Goal: Task Accomplishment & Management: Use online tool/utility

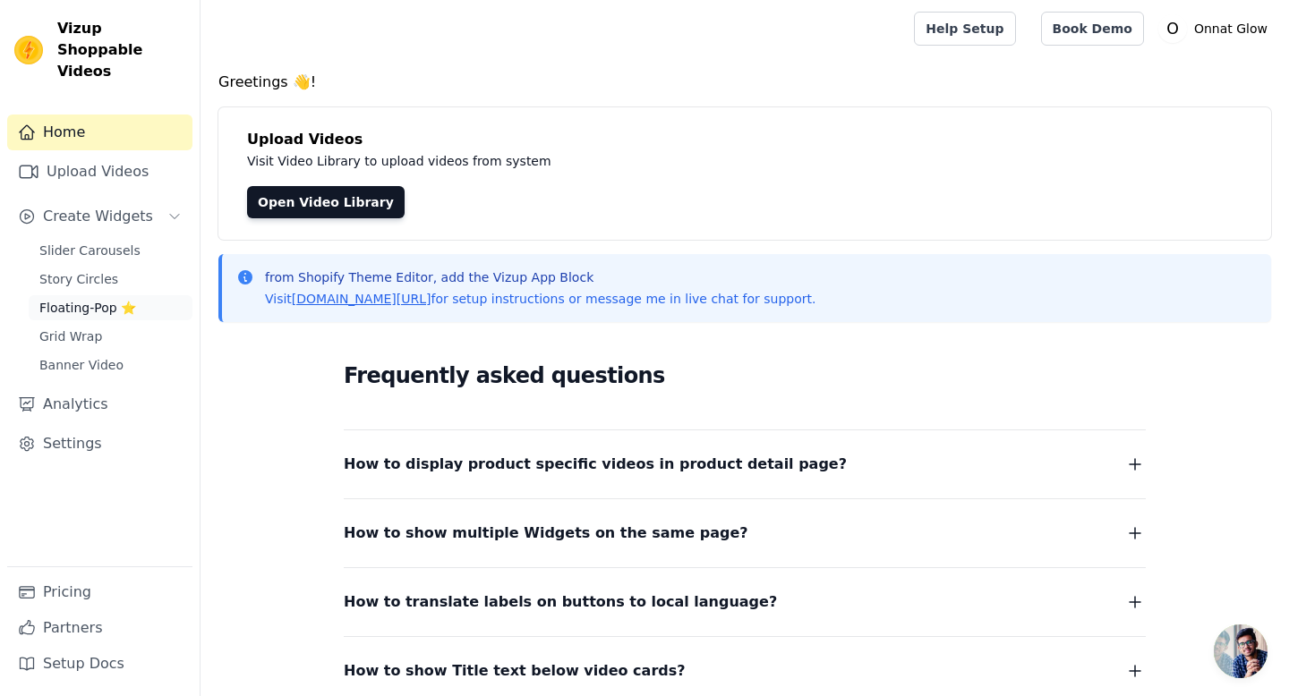
click at [79, 299] on span "Floating-Pop ⭐" at bounding box center [87, 308] width 97 height 18
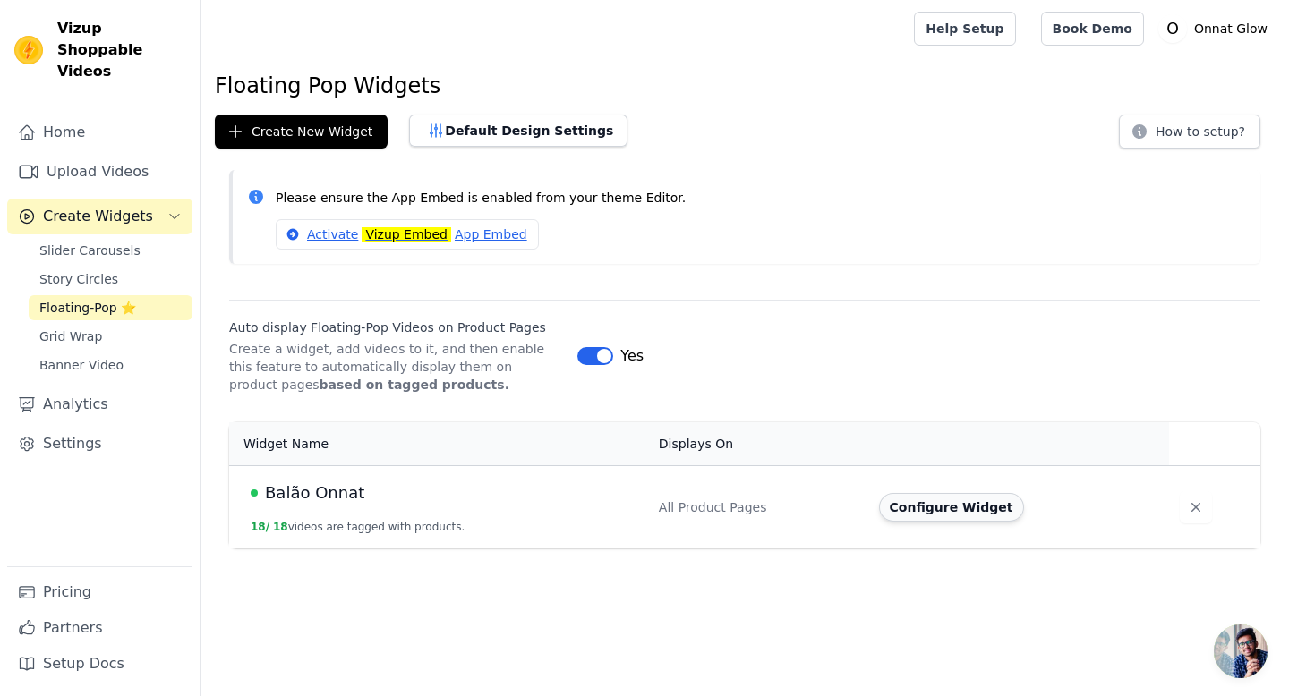
click at [932, 509] on button "Configure Widget" at bounding box center [951, 507] width 145 height 29
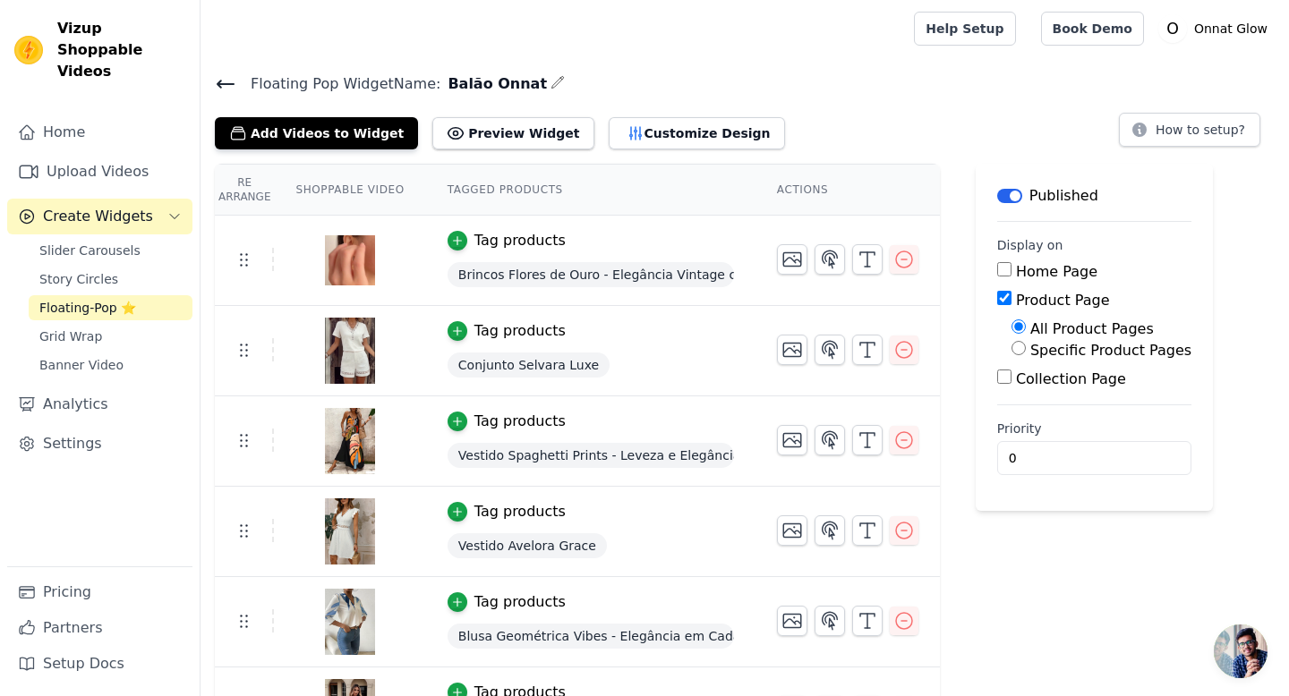
scroll to position [13, 0]
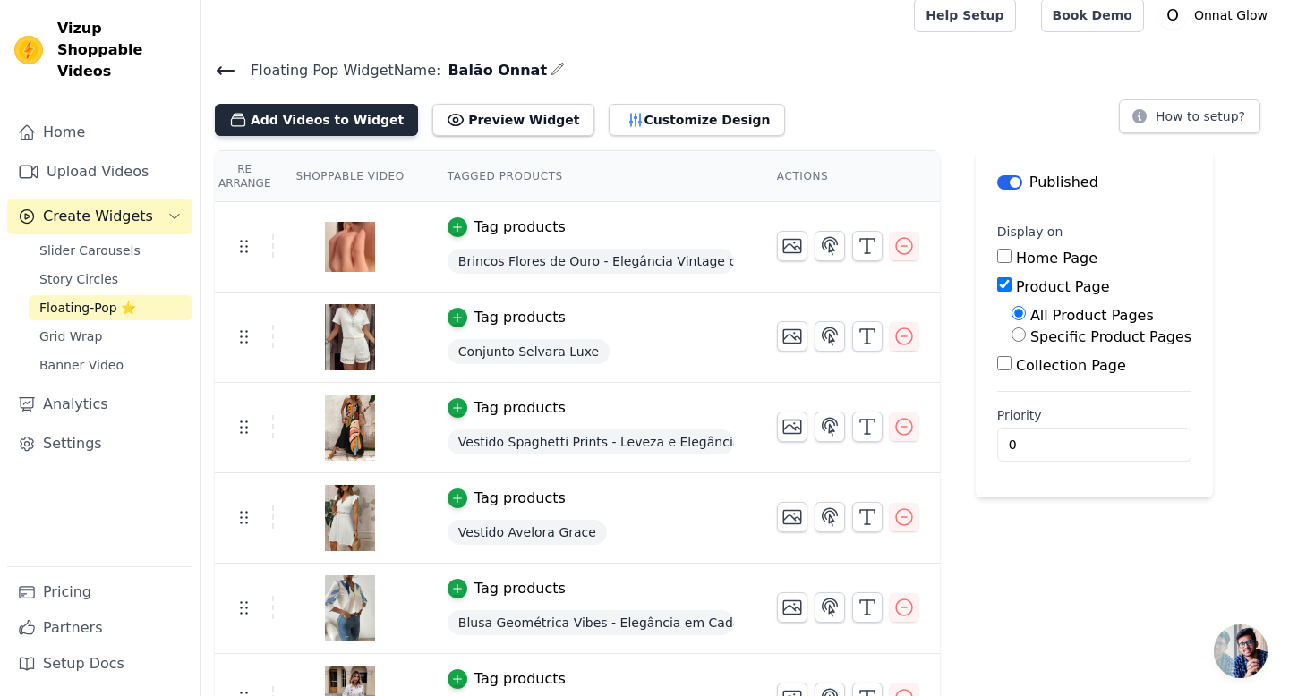
click at [273, 127] on button "Add Videos to Widget" at bounding box center [316, 120] width 203 height 32
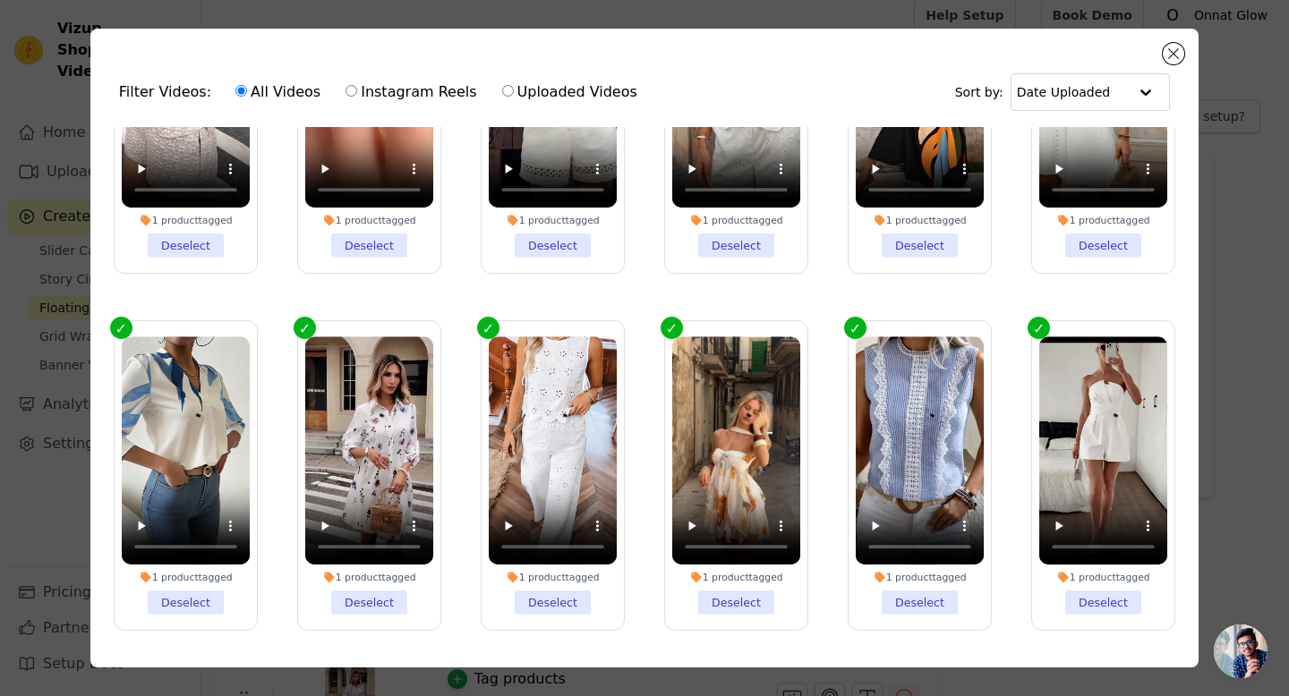
scroll to position [0, 0]
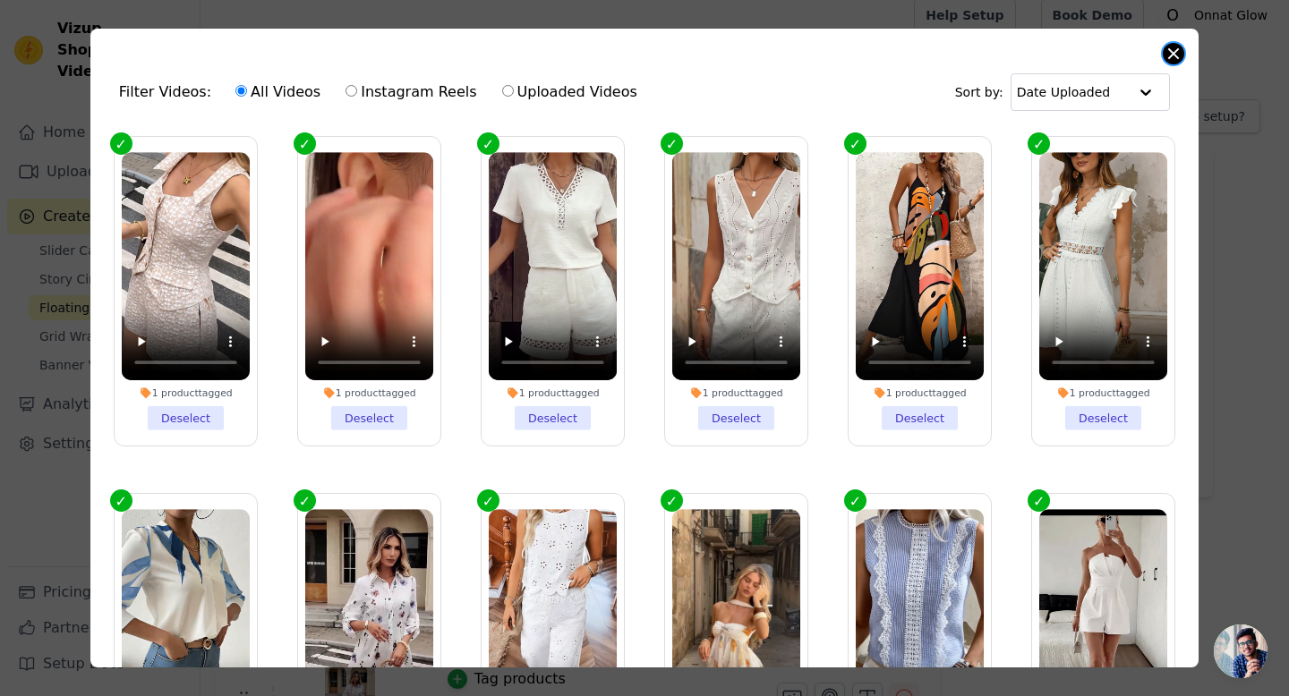
click at [1179, 50] on button "Close modal" at bounding box center [1173, 53] width 21 height 21
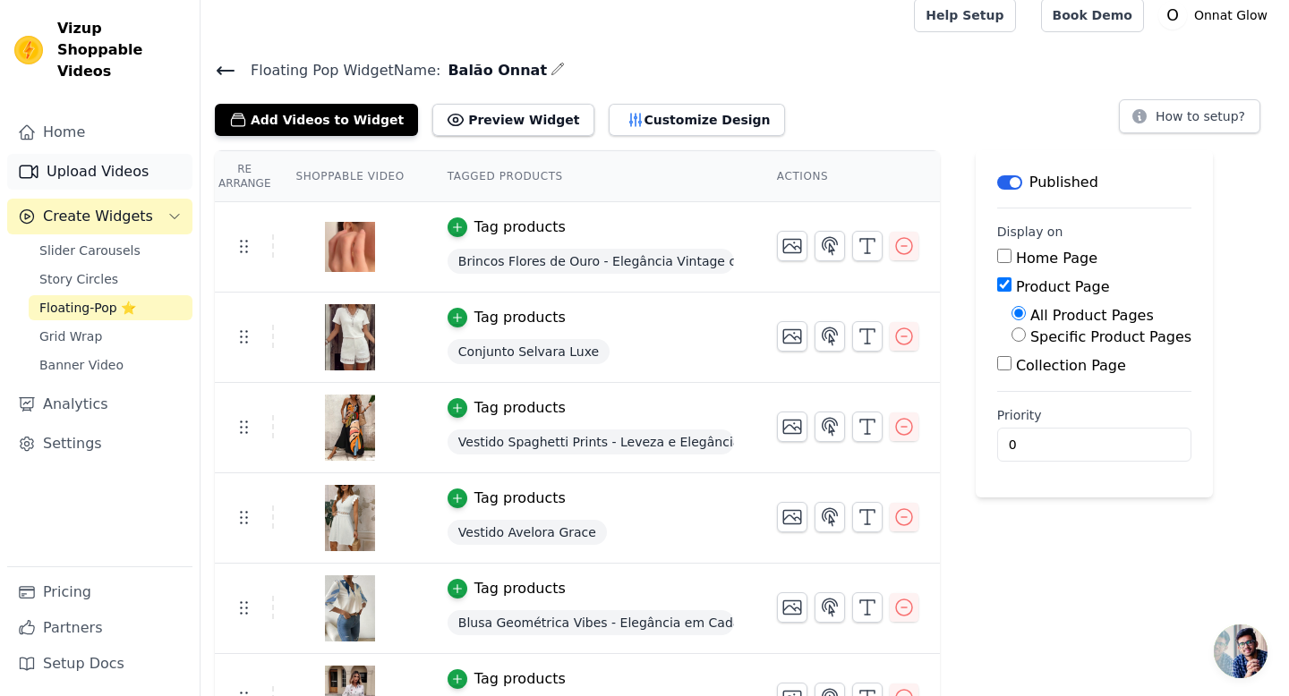
click at [58, 154] on link "Upload Videos" at bounding box center [99, 172] width 185 height 36
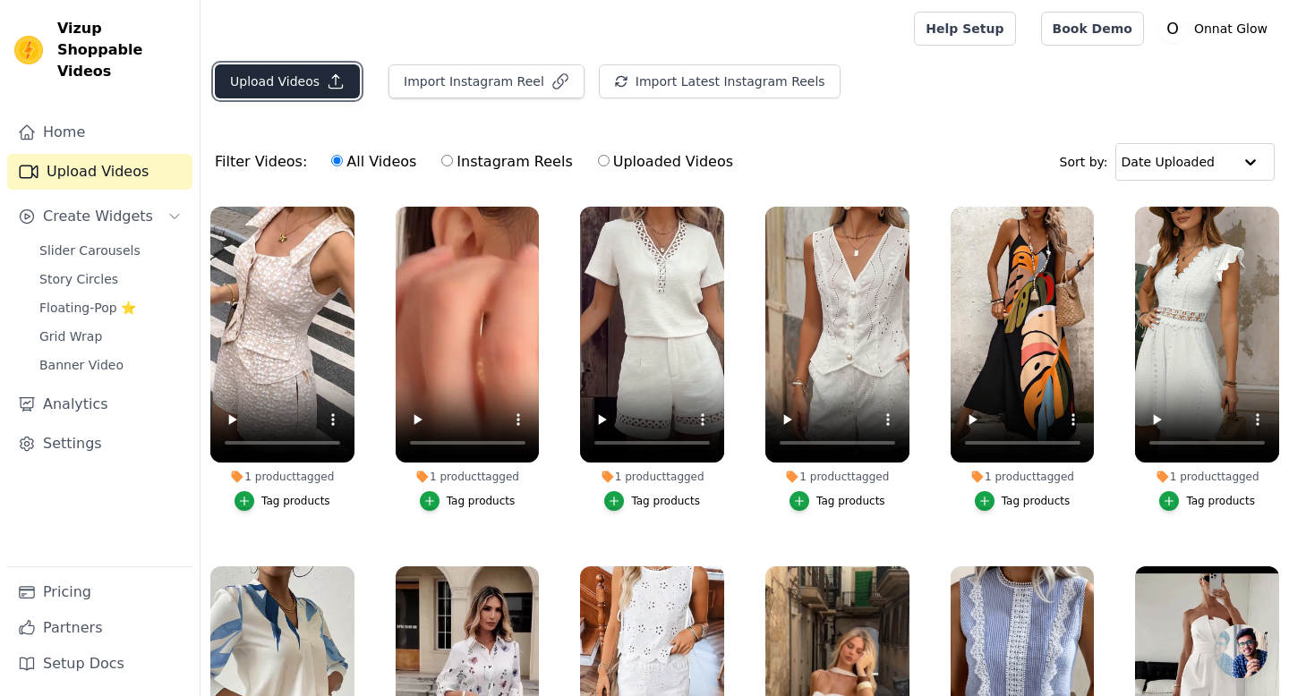
click at [277, 70] on button "Upload Videos" at bounding box center [287, 81] width 145 height 34
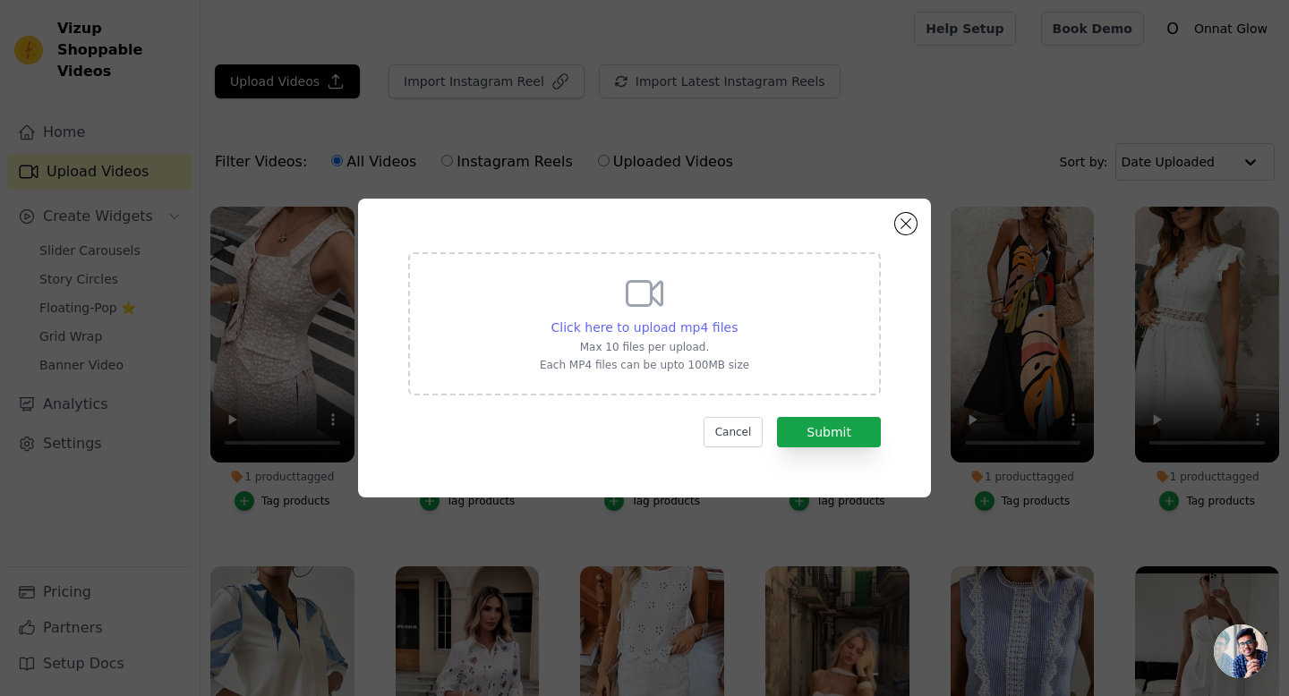
click at [667, 332] on span "Click here to upload mp4 files" at bounding box center [644, 327] width 187 height 14
click at [737, 319] on input "Click here to upload mp4 files Max 10 files per upload. Each MP4 files can be u…" at bounding box center [737, 318] width 1 height 1
type input "C:\fakepath\978ad4a7228aa7280b4f018252172a81079723b7.f30.mp4"
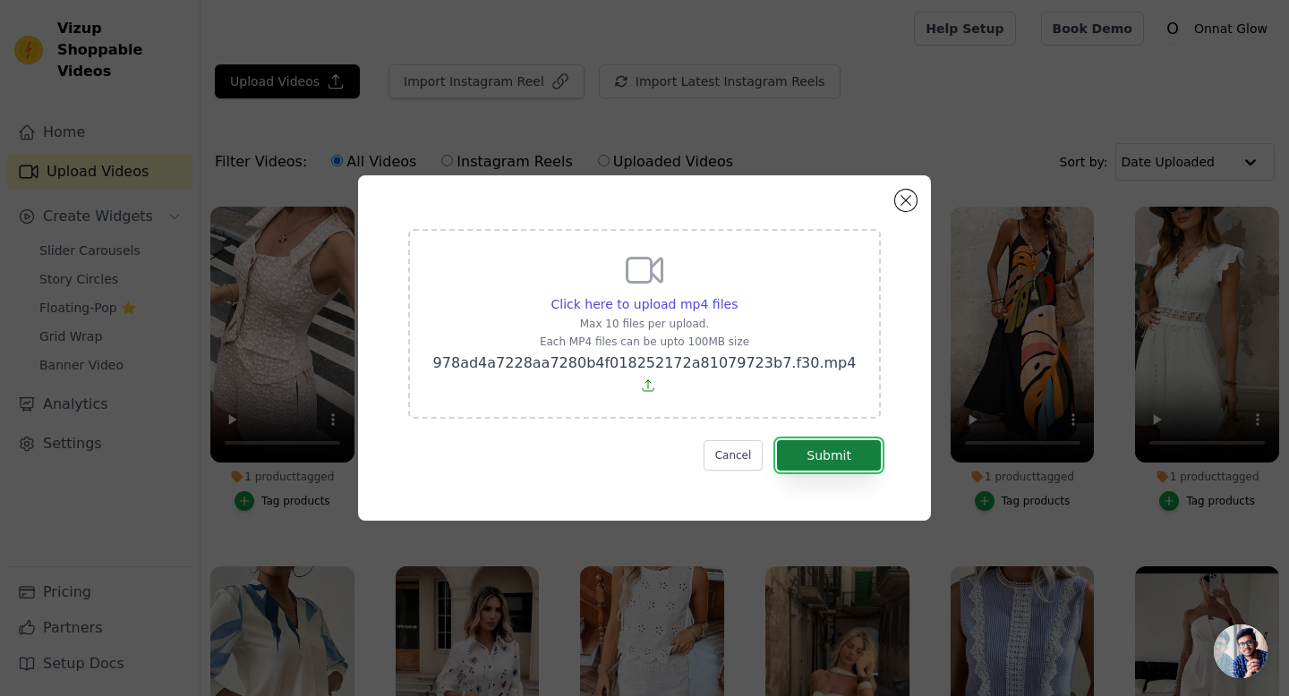
click at [843, 444] on button "Submit" at bounding box center [829, 455] width 104 height 30
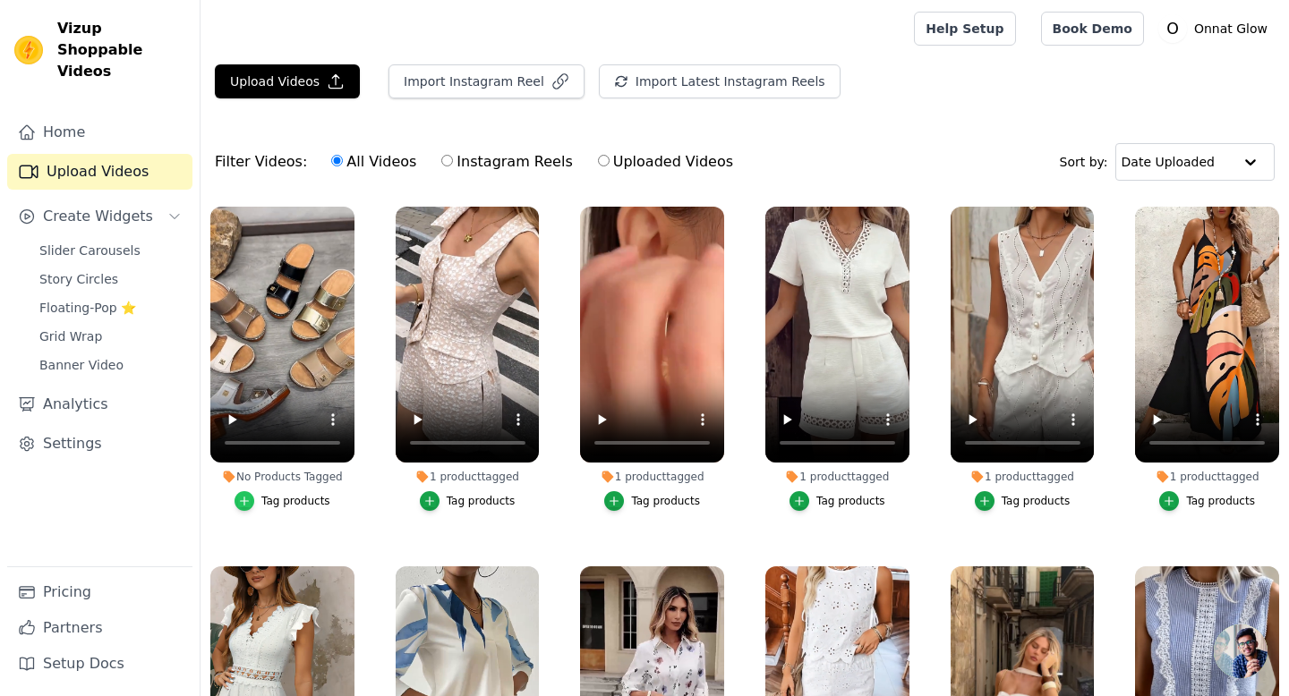
click at [247, 499] on icon "button" at bounding box center [244, 501] width 13 height 13
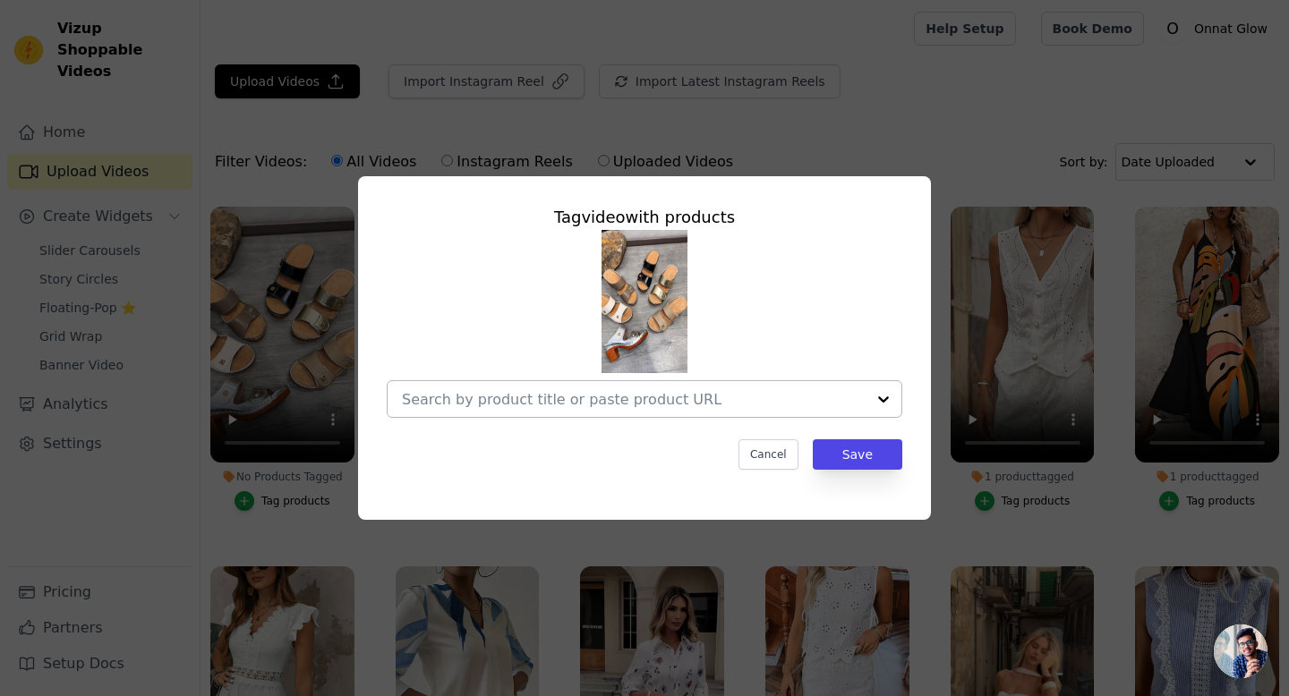
click at [698, 408] on div at bounding box center [634, 399] width 464 height 36
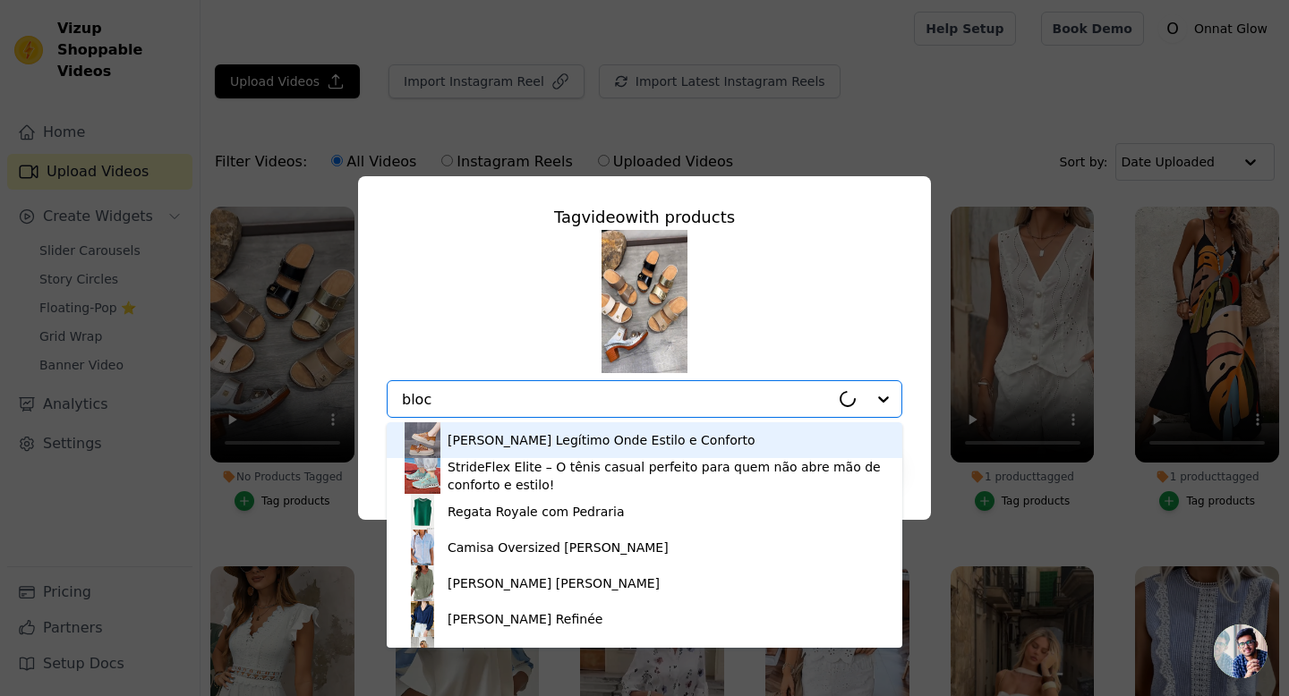
type input "bloco"
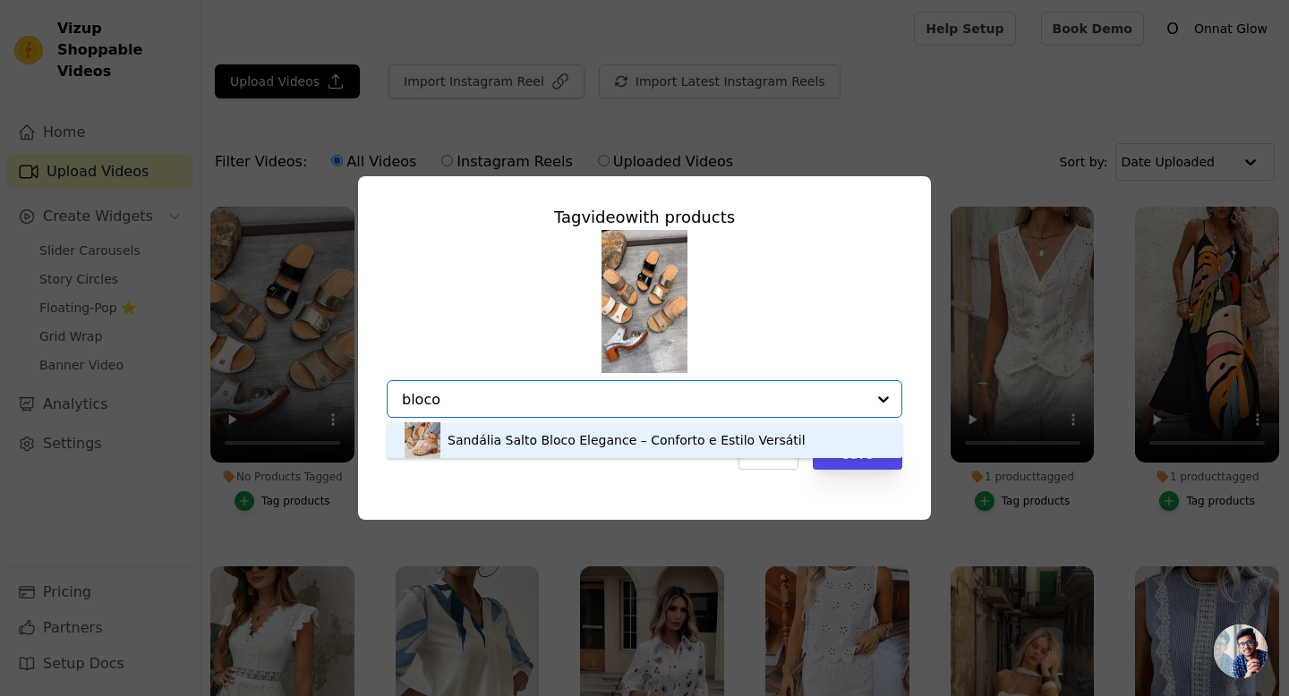
click at [495, 444] on div "Sandália Salto Bloco Elegance – Conforto e Estilo Versátil" at bounding box center [626, 440] width 358 height 18
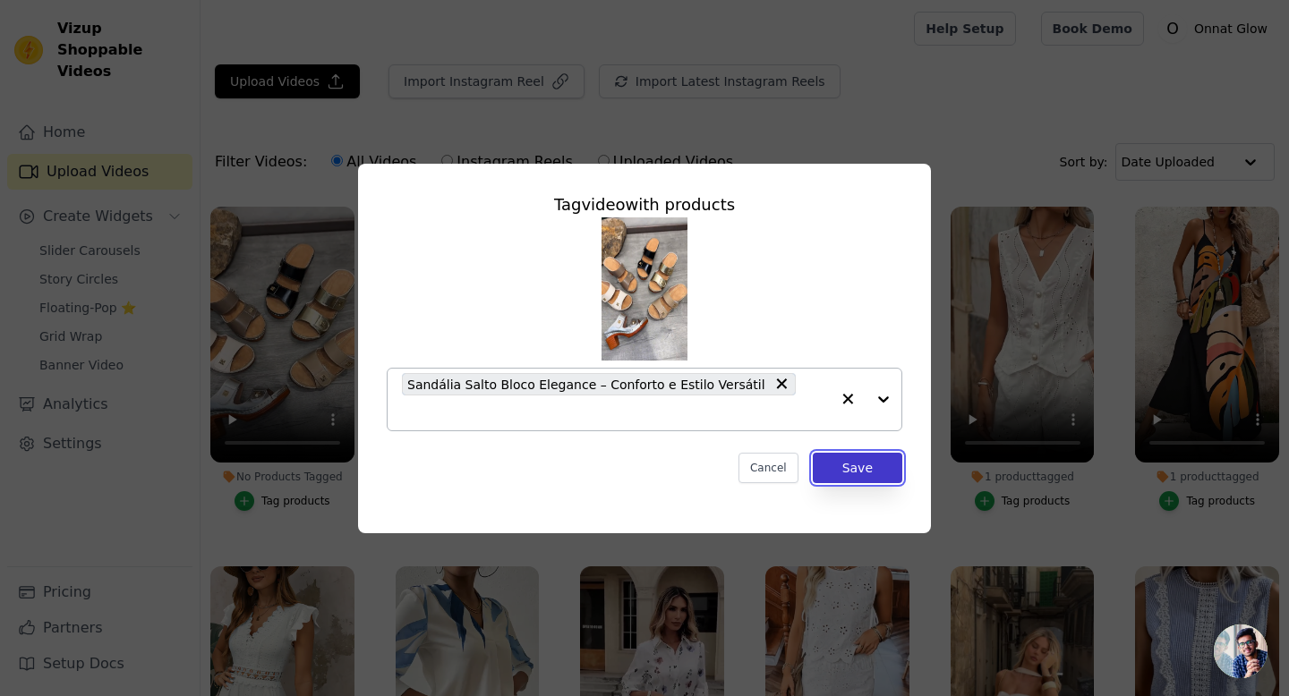
click at [858, 455] on button "Save" at bounding box center [857, 468] width 89 height 30
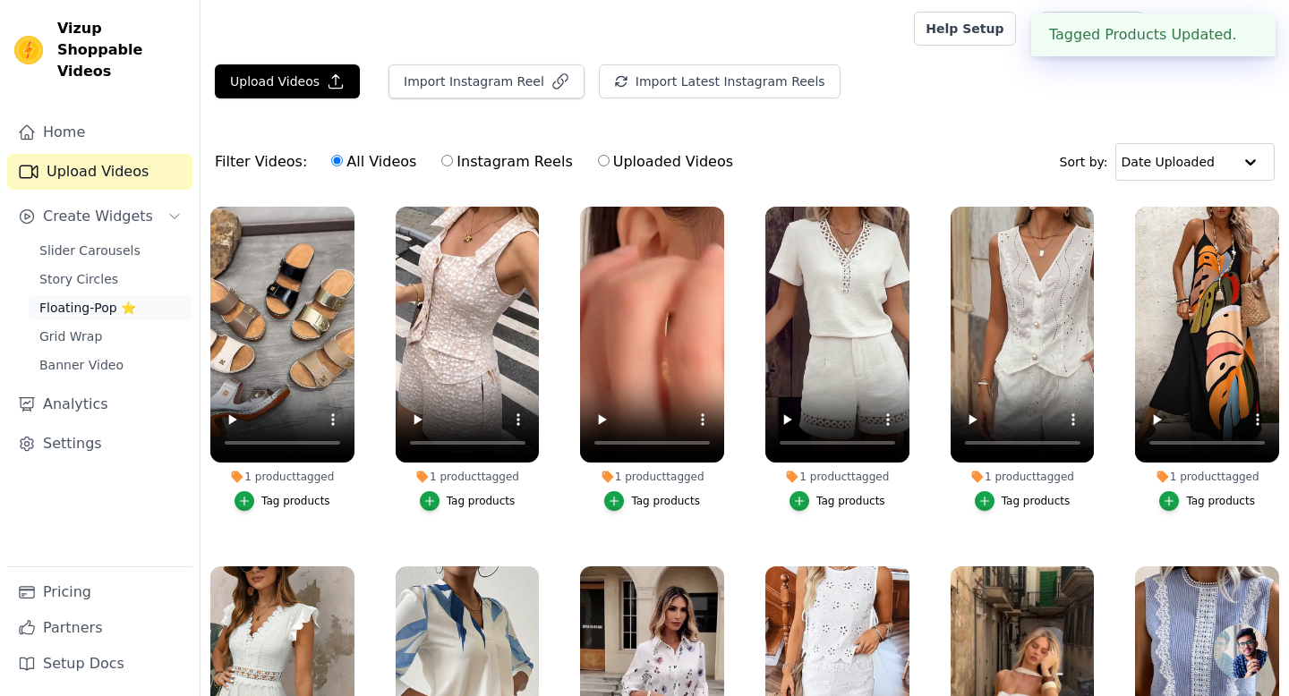
click at [58, 299] on span "Floating-Pop ⭐" at bounding box center [87, 308] width 97 height 18
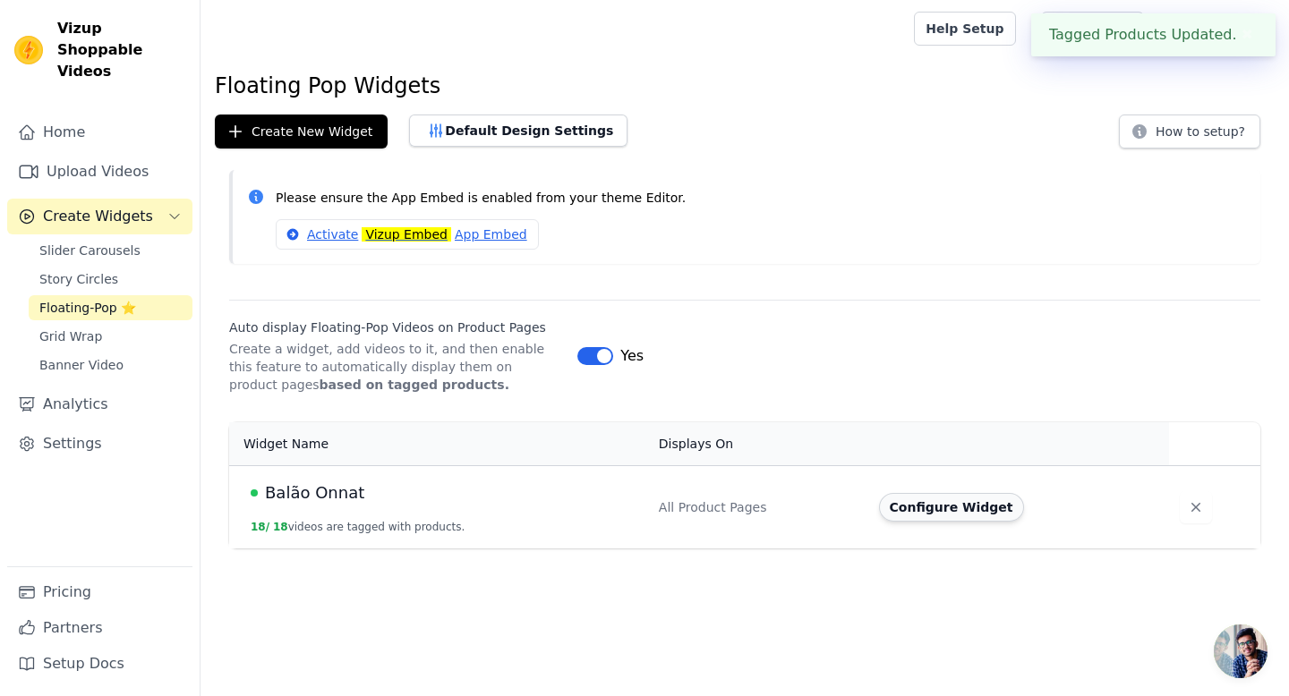
click at [925, 505] on button "Configure Widget" at bounding box center [951, 507] width 145 height 29
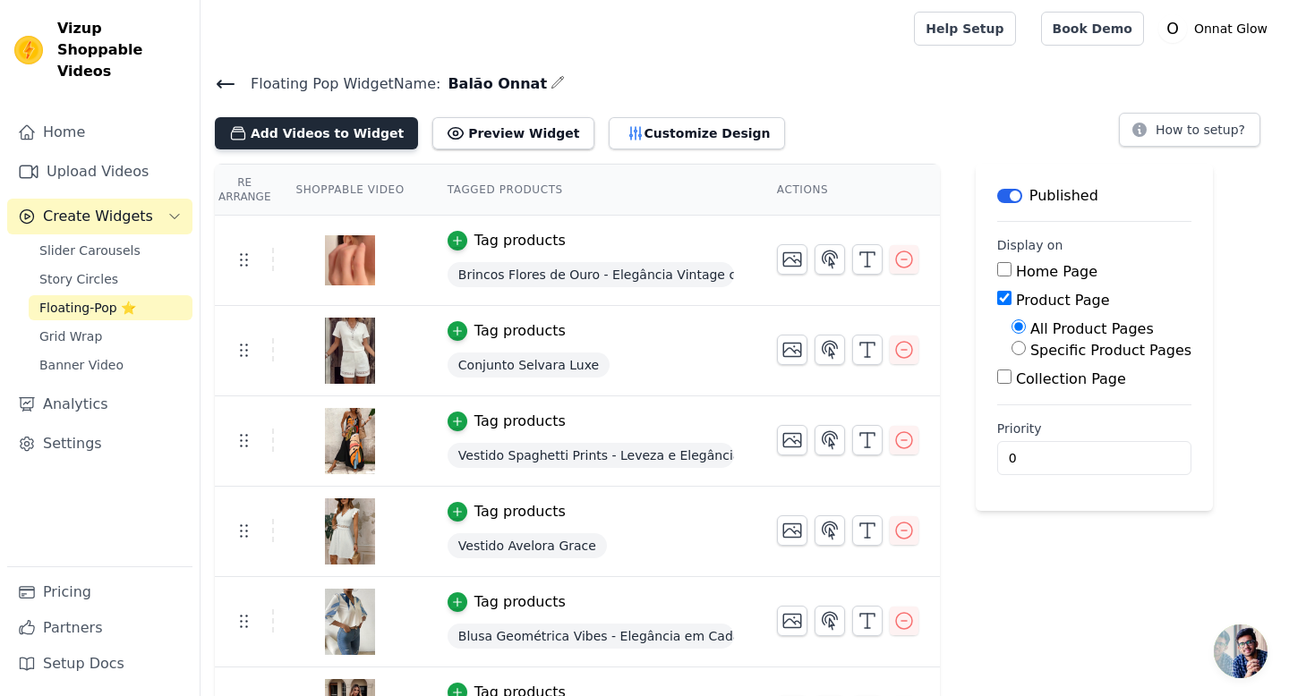
click at [310, 132] on button "Add Videos to Widget" at bounding box center [316, 133] width 203 height 32
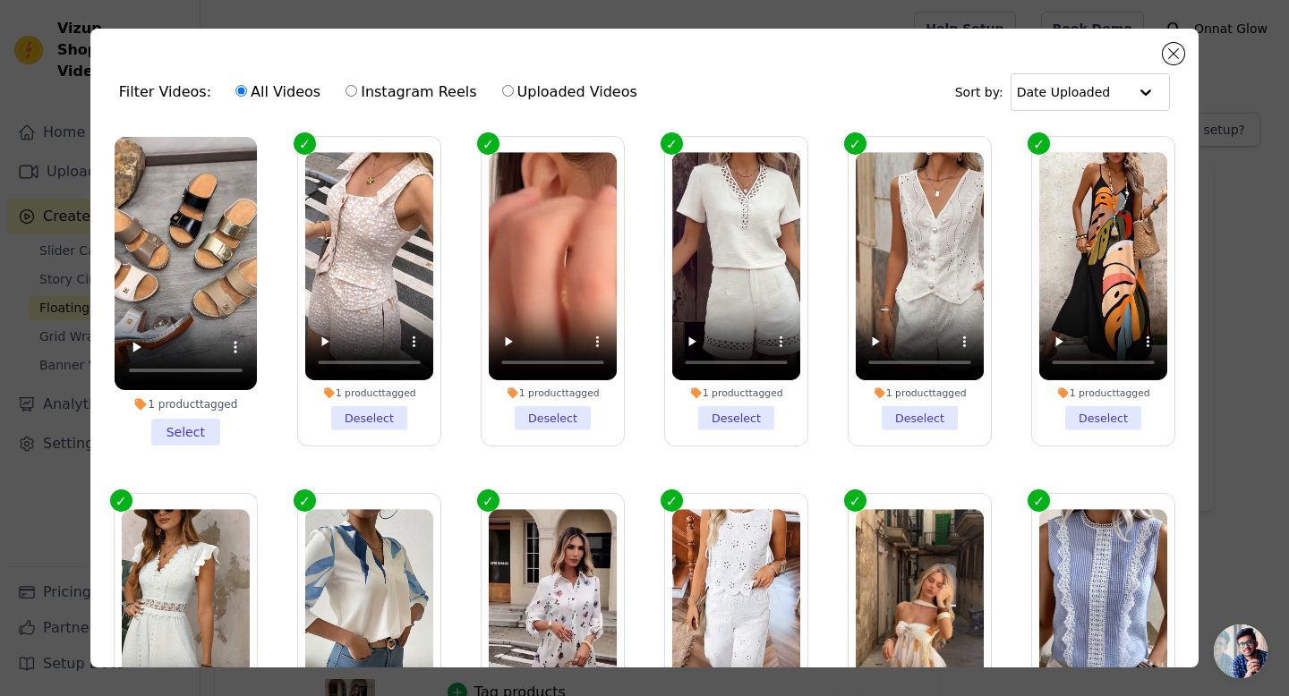
click at [188, 433] on li "1 product tagged Select" at bounding box center [186, 291] width 142 height 309
click at [0, 0] on input "1 product tagged Select" at bounding box center [0, 0] width 0 height 0
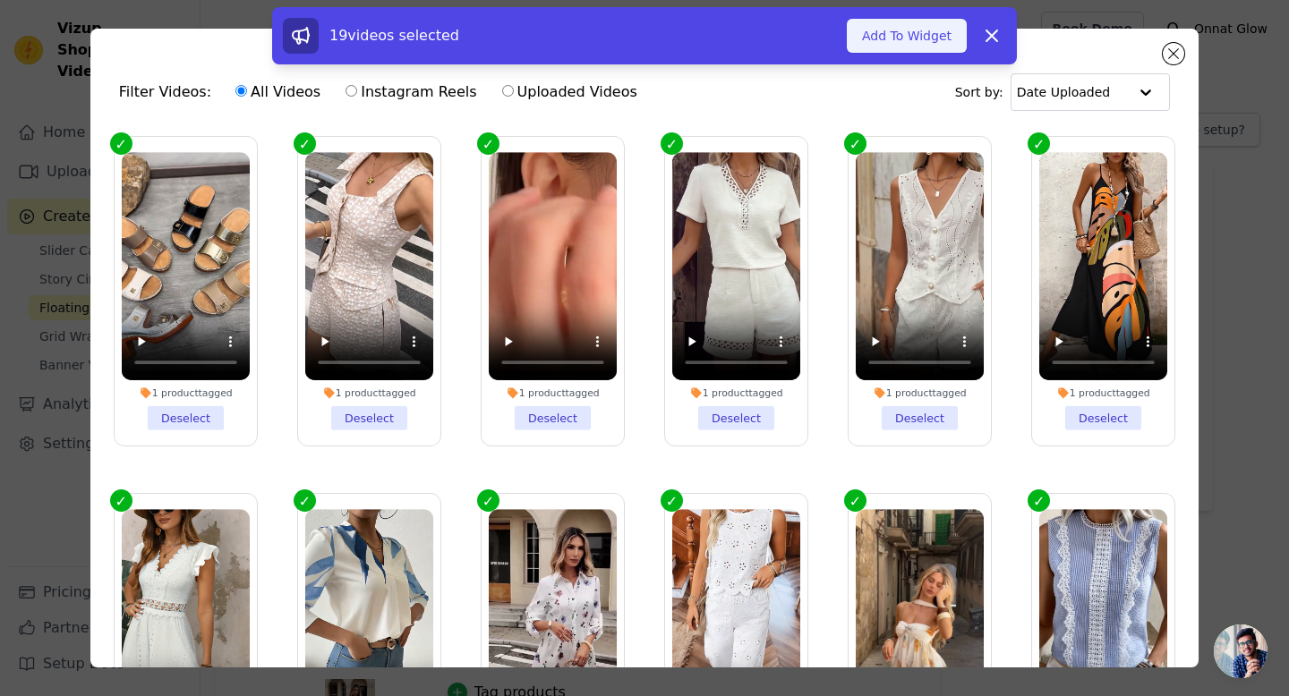
click at [906, 39] on button "Add To Widget" at bounding box center [907, 36] width 120 height 34
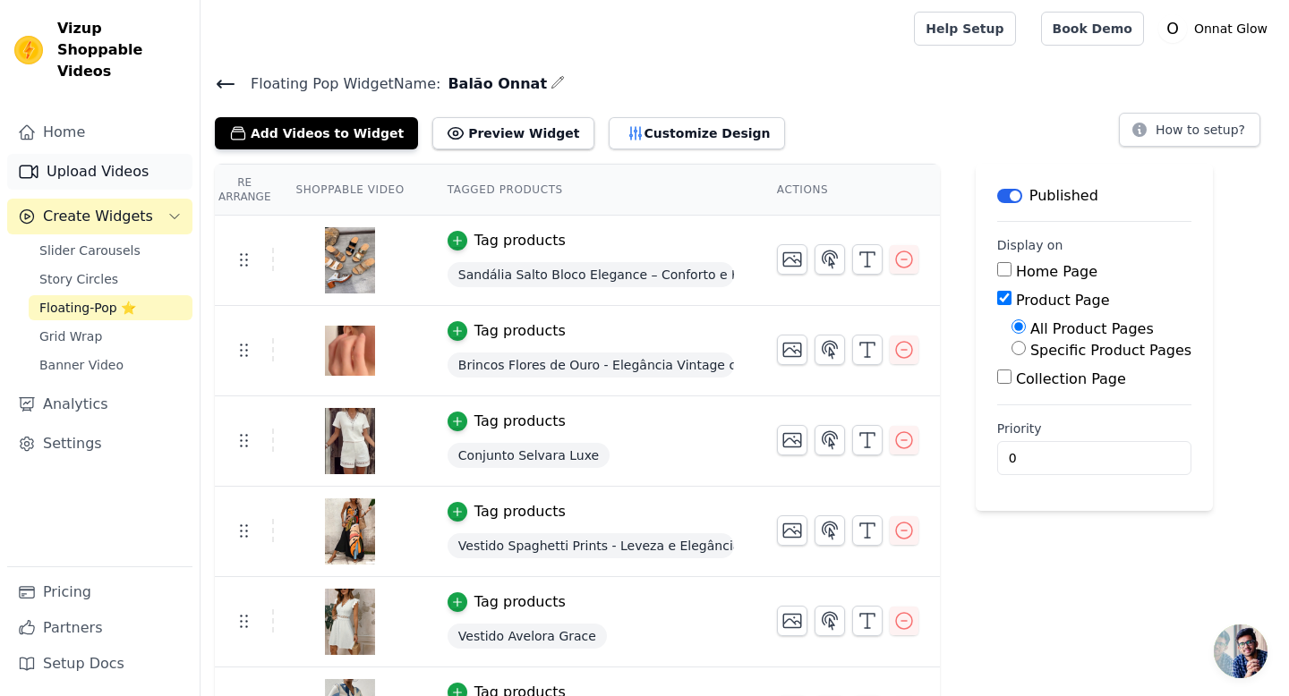
click at [124, 154] on link "Upload Videos" at bounding box center [99, 172] width 185 height 36
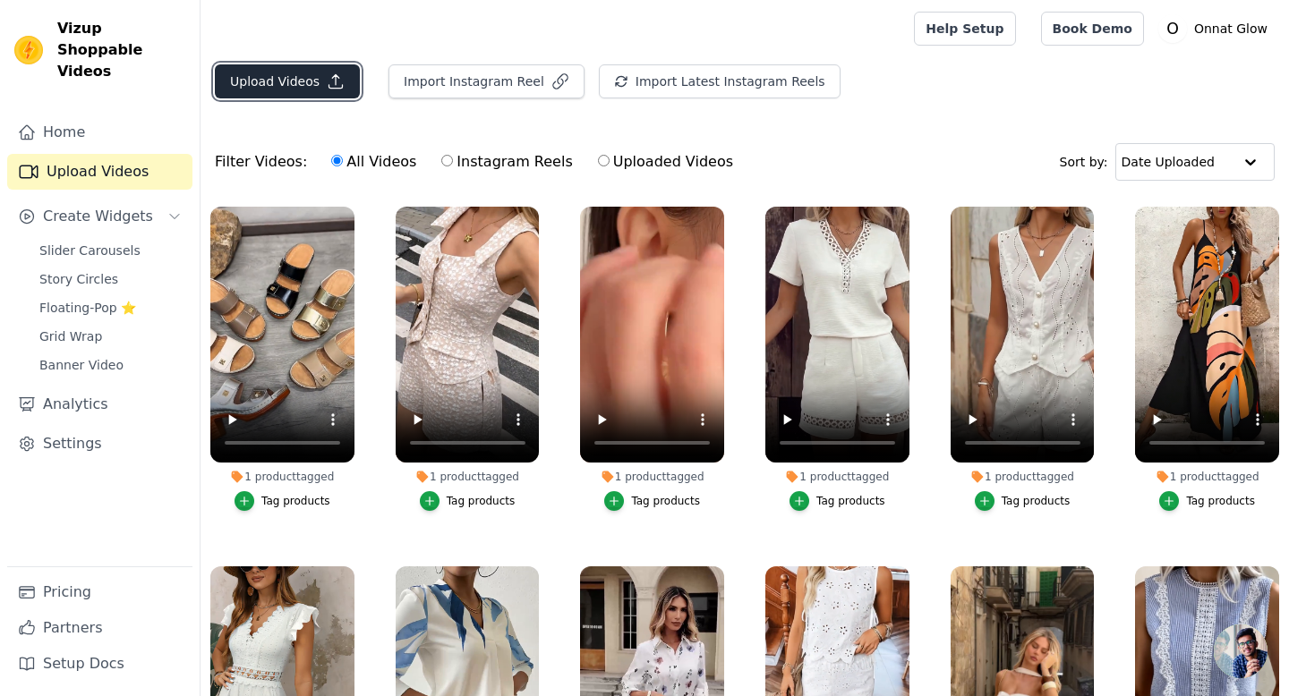
click at [282, 83] on button "Upload Videos" at bounding box center [287, 81] width 145 height 34
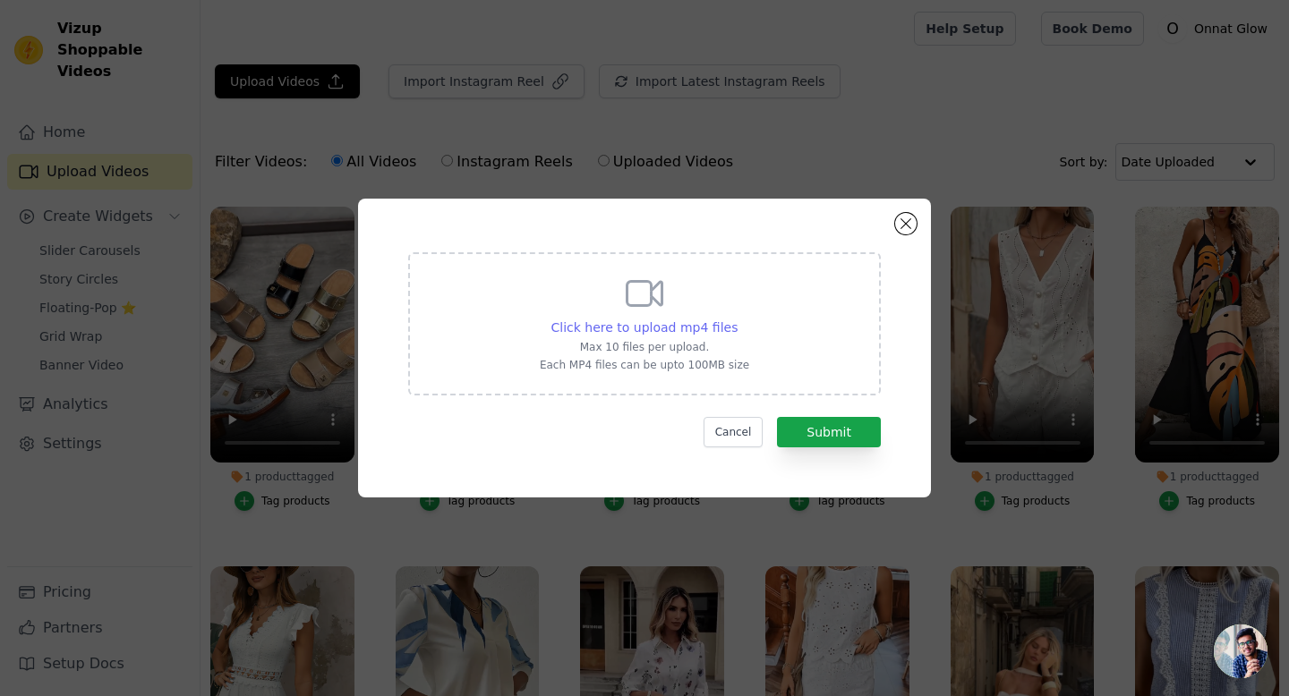
click at [639, 324] on span "Click here to upload mp4 files" at bounding box center [644, 327] width 187 height 14
click at [737, 319] on input "Click here to upload mp4 files Max 10 files per upload. Each MP4 files can be u…" at bounding box center [737, 318] width 1 height 1
click at [660, 320] on span "Click here to upload mp4 files" at bounding box center [644, 327] width 187 height 14
click at [737, 319] on input "Click here to upload mp4 files Max 10 files per upload. Each MP4 files can be u…" at bounding box center [737, 318] width 1 height 1
click at [909, 214] on button "Close modal" at bounding box center [905, 223] width 21 height 21
